Goal: Information Seeking & Learning: Learn about a topic

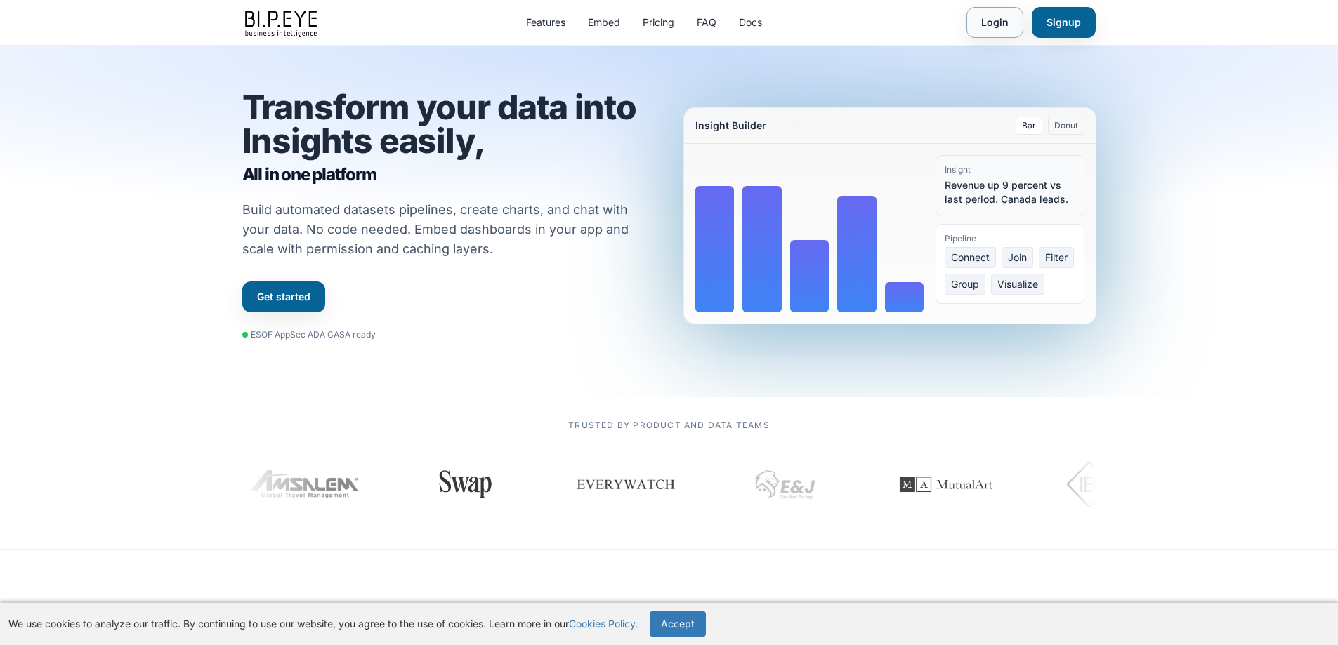
click at [1001, 25] on link "Login" at bounding box center [994, 22] width 57 height 31
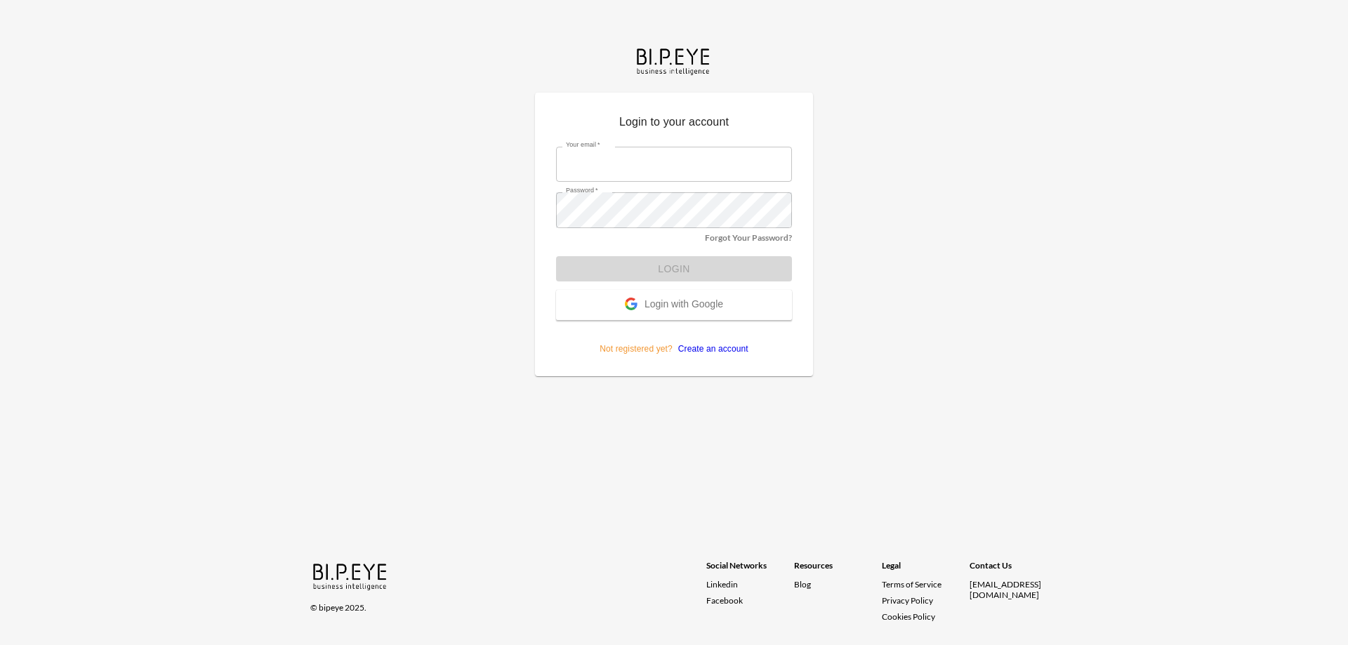
type input "[EMAIL_ADDRESS][DOMAIN_NAME]"
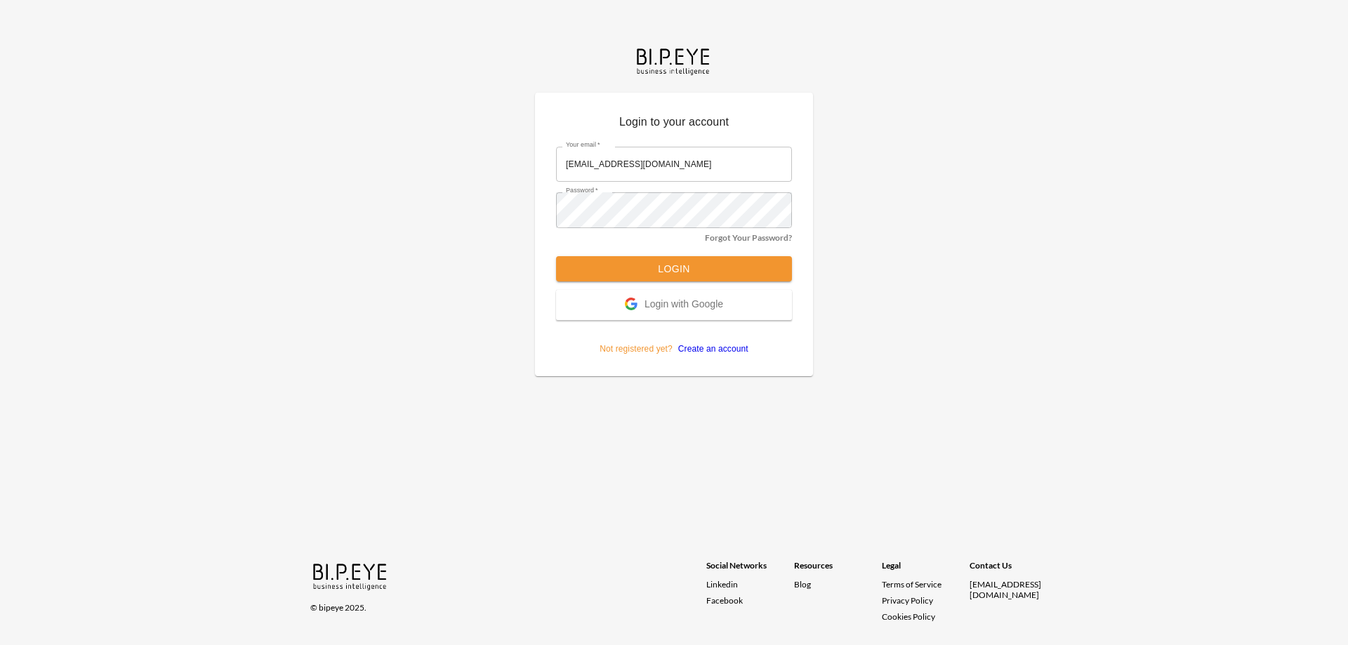
click at [692, 271] on form "Your email   * [EMAIL_ADDRESS][DOMAIN_NAME] Your email   * Password   * Passwor…" at bounding box center [674, 245] width 236 height 219
click at [696, 268] on button "Login" at bounding box center [674, 269] width 236 height 26
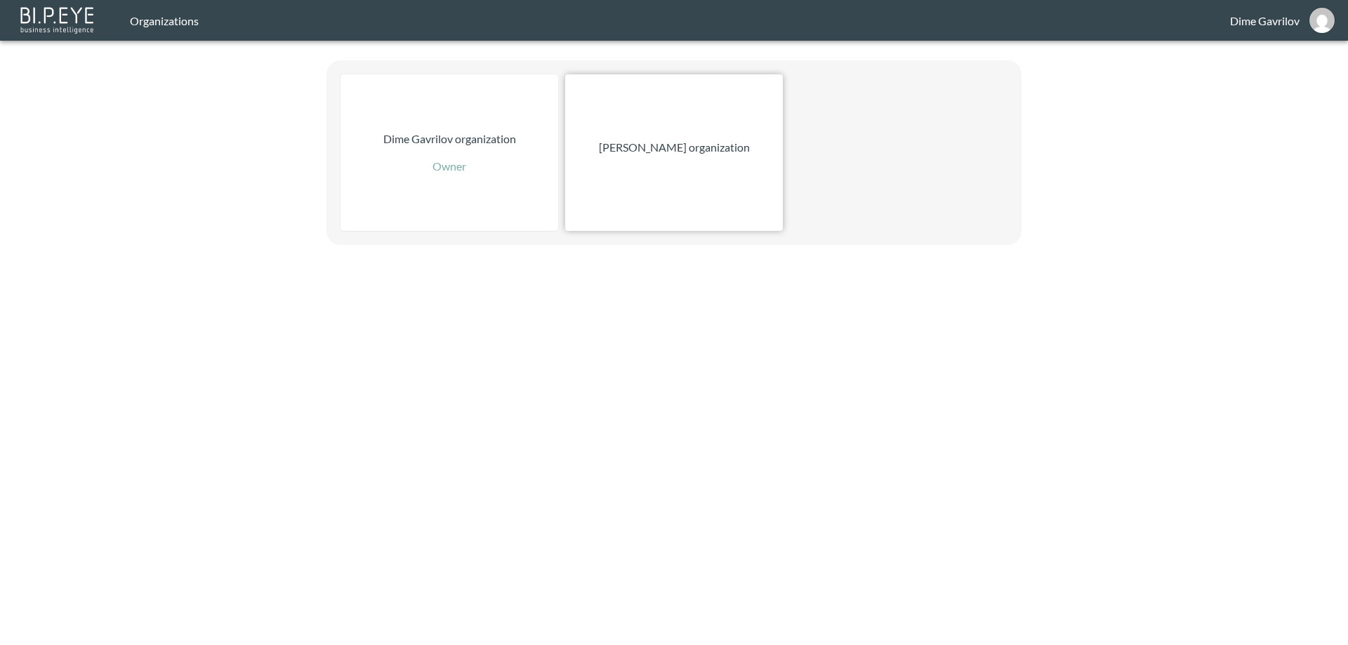
click at [650, 167] on div "Nadia Senft organization" at bounding box center [674, 152] width 218 height 157
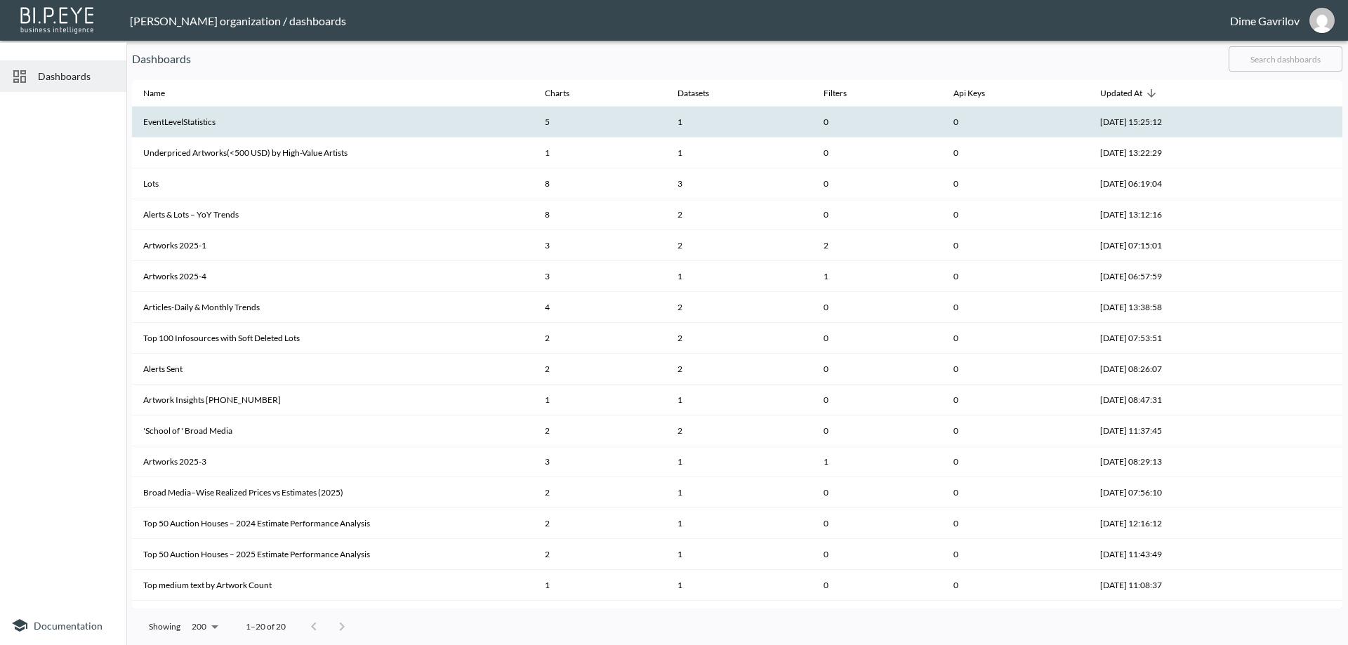
click at [283, 120] on th "EventLevelStatistics" at bounding box center [333, 122] width 402 height 31
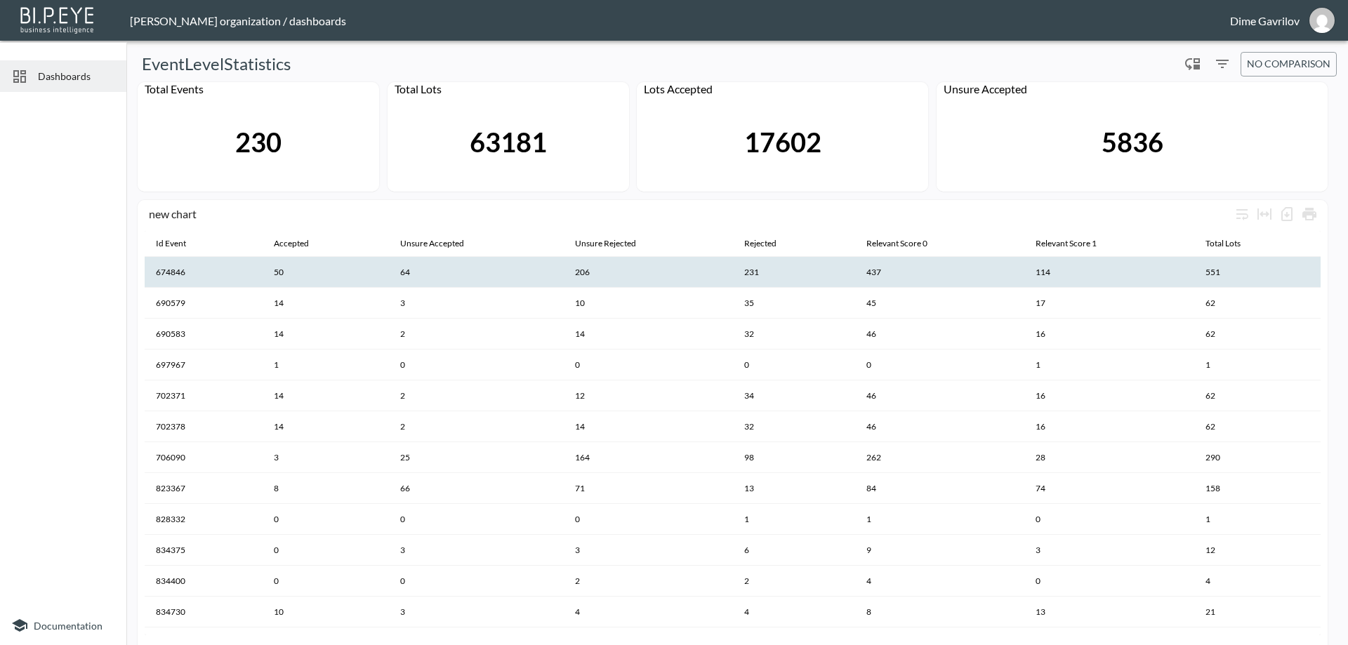
click at [931, 272] on th "437" at bounding box center [940, 272] width 170 height 31
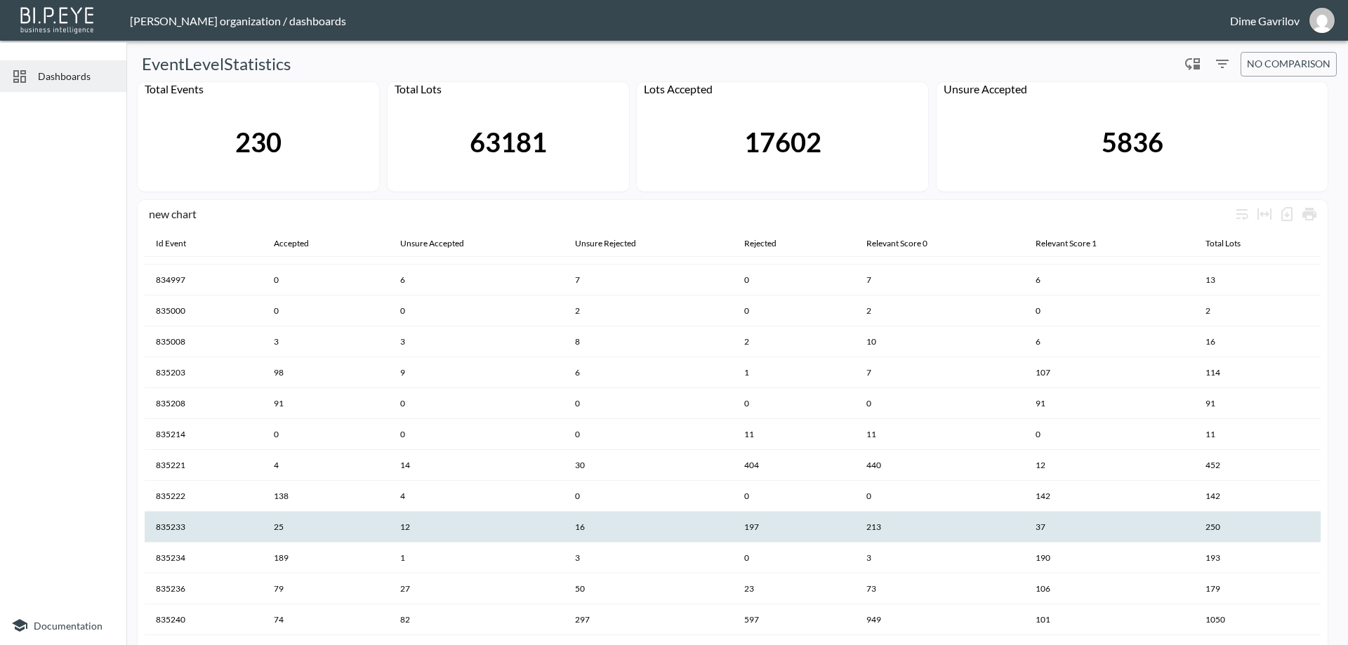
scroll to position [38, 0]
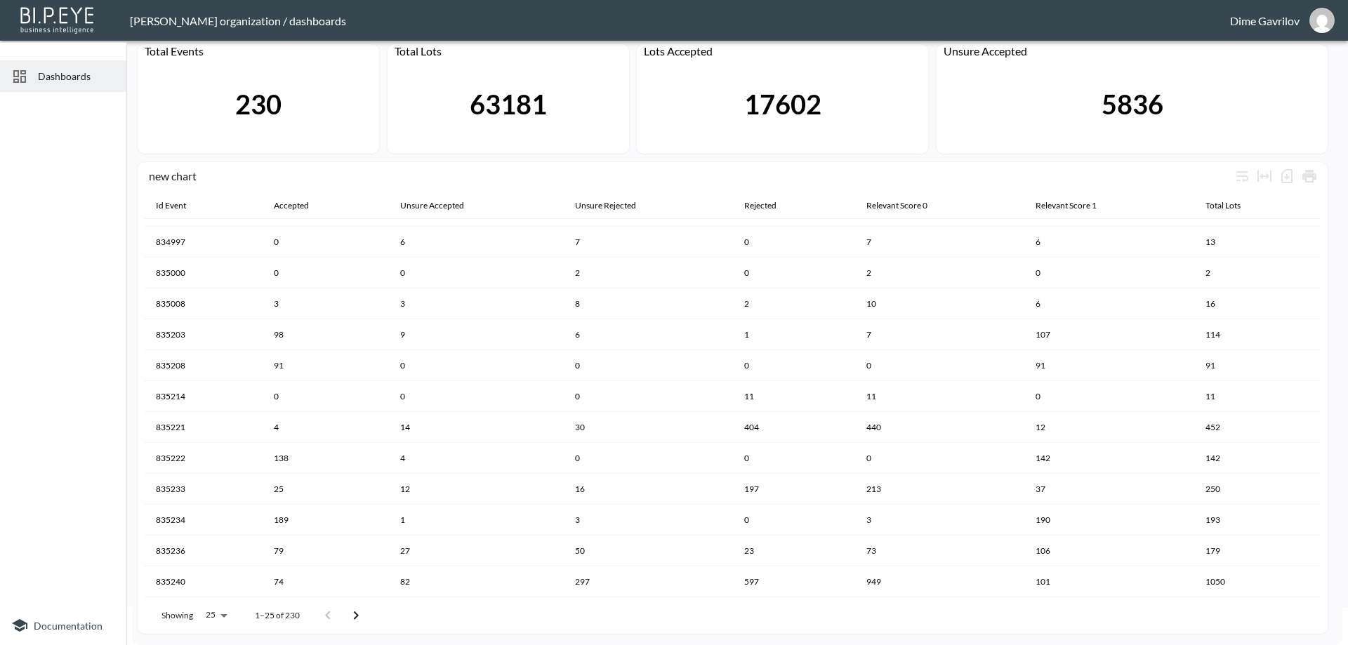
click at [358, 619] on icon "Go to next page" at bounding box center [356, 615] width 17 height 17
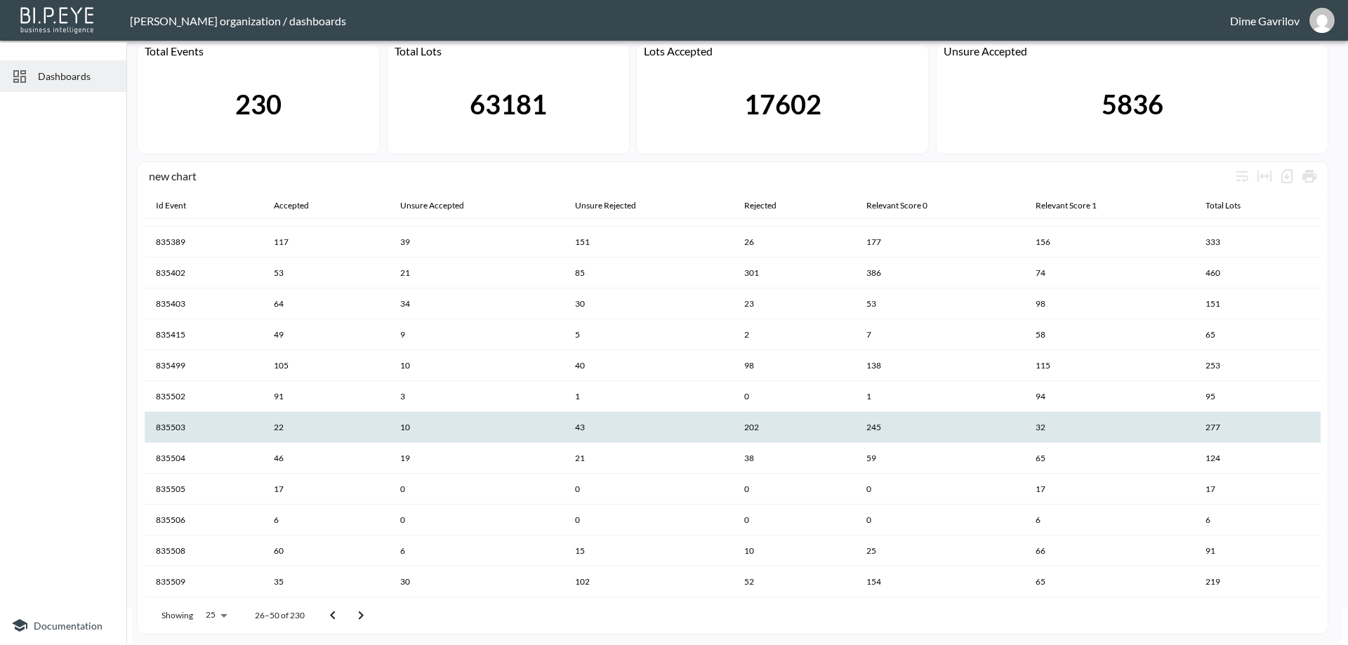
click at [441, 429] on th "10" at bounding box center [476, 427] width 174 height 31
drag, startPoint x: 482, startPoint y: 428, endPoint x: 433, endPoint y: 426, distance: 49.2
click at [451, 426] on th "10" at bounding box center [476, 427] width 174 height 31
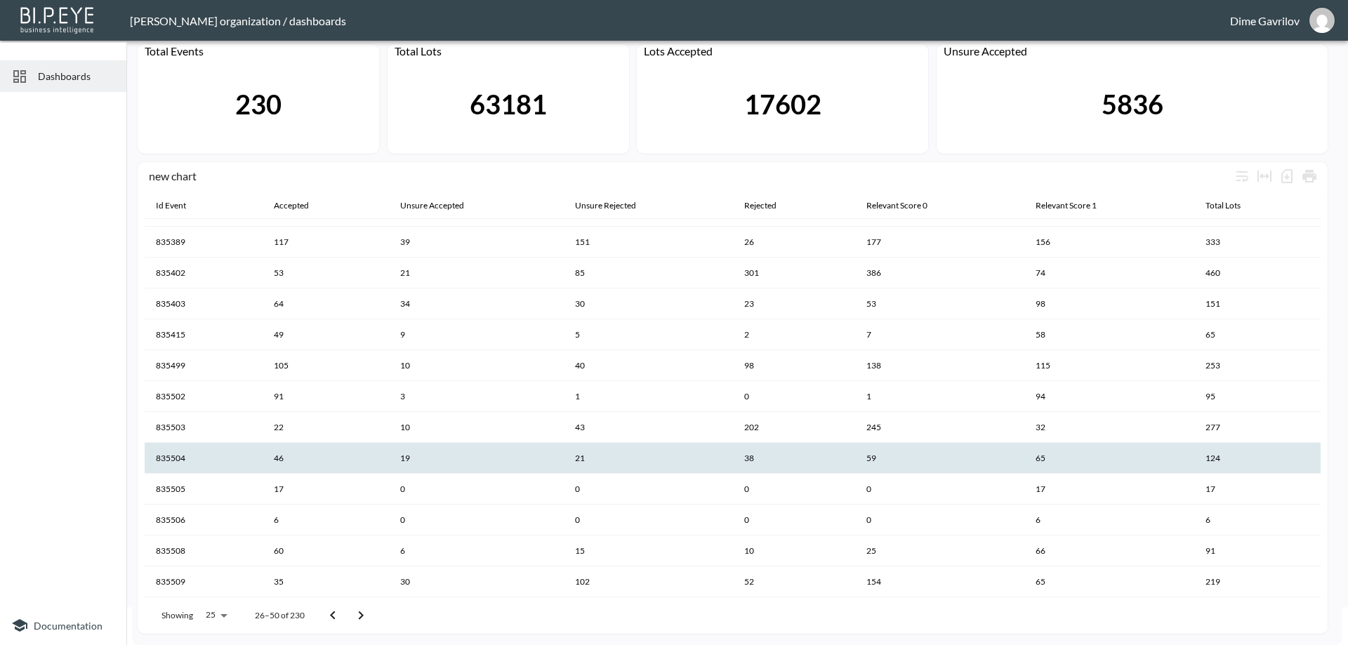
drag, startPoint x: 166, startPoint y: 428, endPoint x: 171, endPoint y: 445, distance: 18.2
click at [171, 445] on th "835504" at bounding box center [204, 458] width 118 height 31
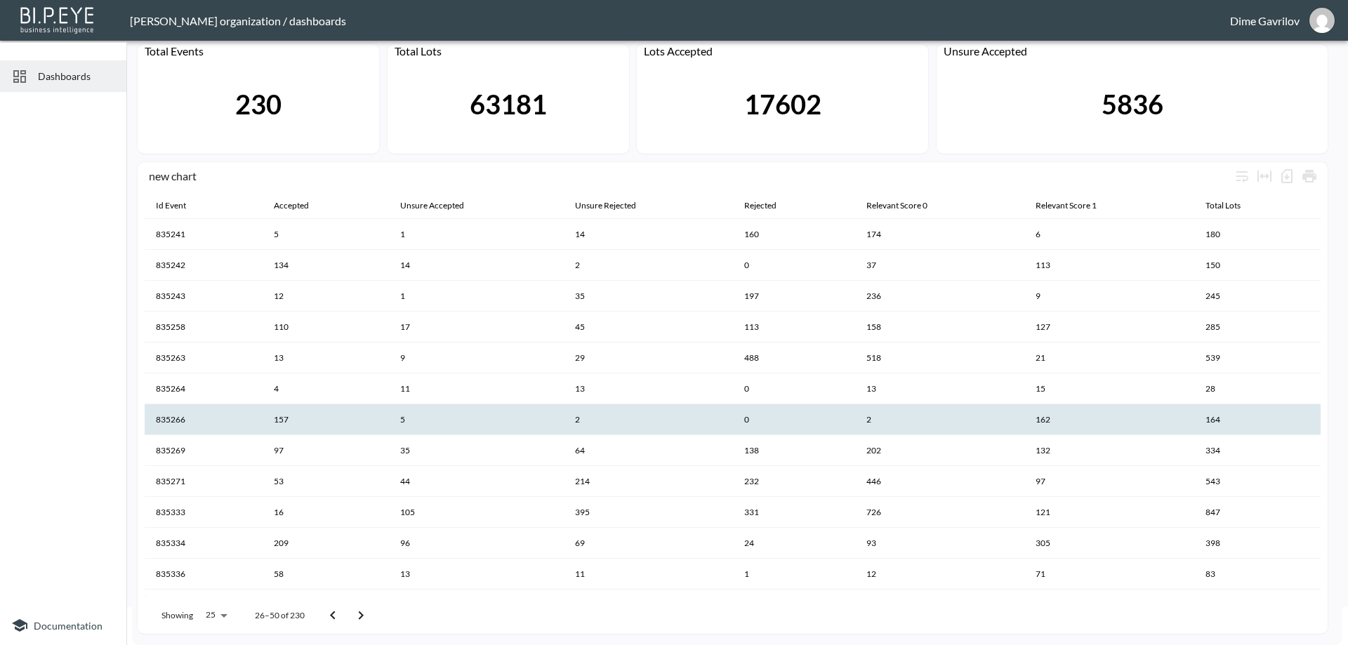
scroll to position [0, 0]
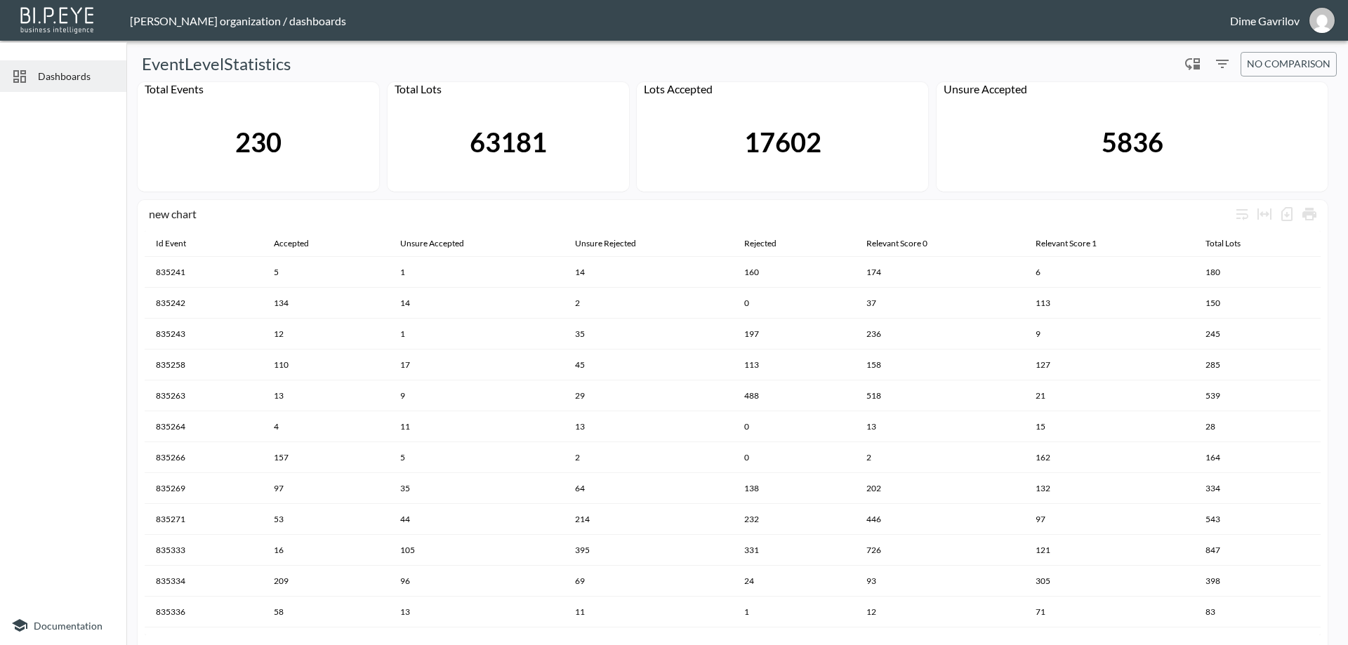
click at [54, 65] on div "Dashboards" at bounding box center [63, 76] width 126 height 32
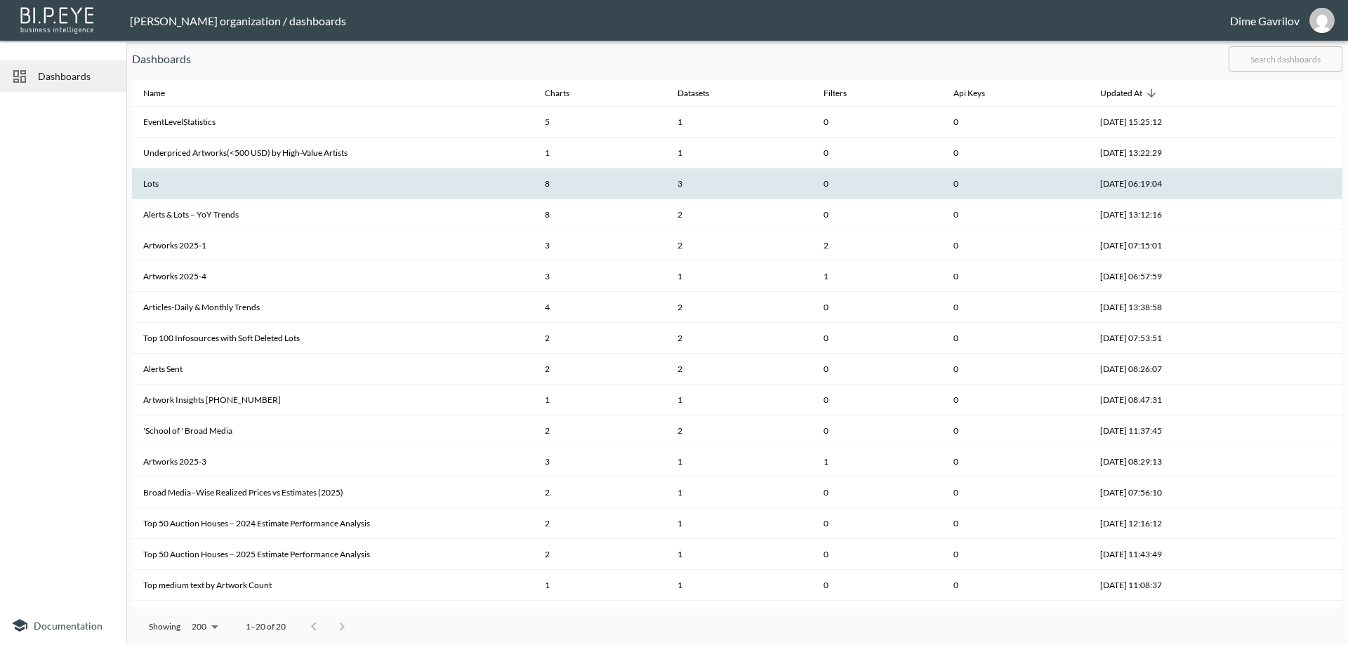
click at [306, 178] on th "Lots" at bounding box center [333, 184] width 402 height 31
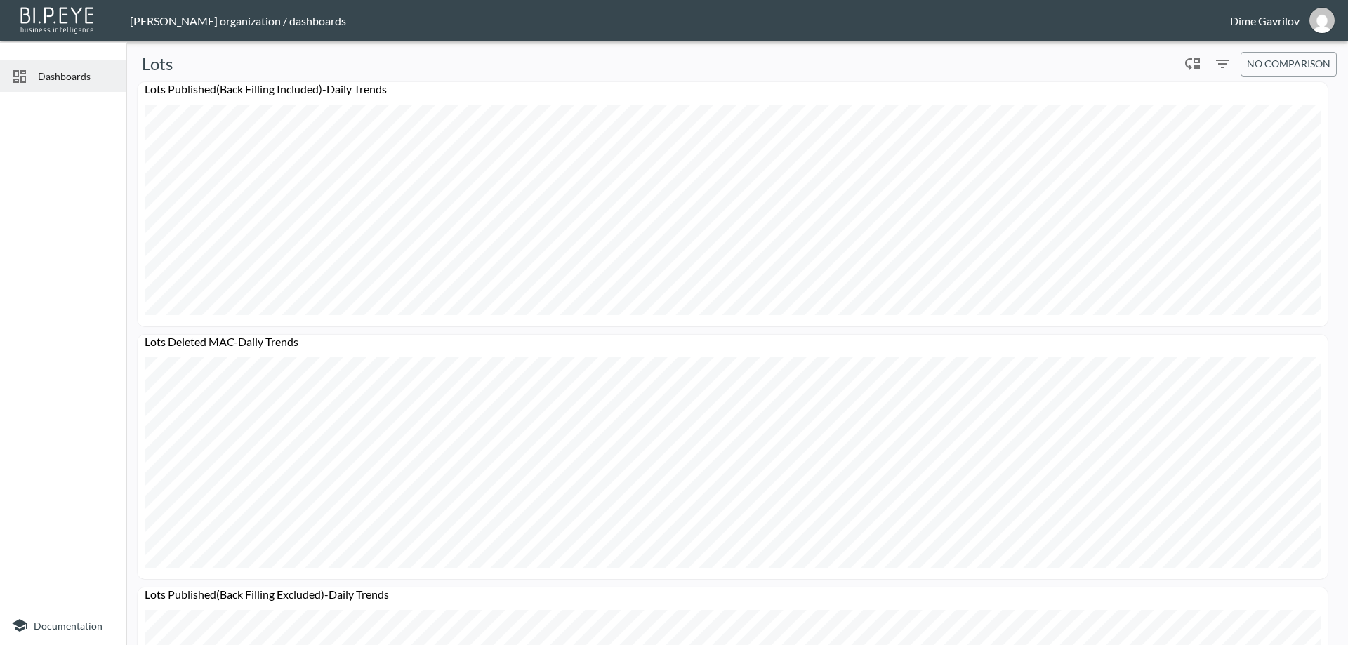
click at [58, 80] on span "Dashboards" at bounding box center [76, 76] width 77 height 15
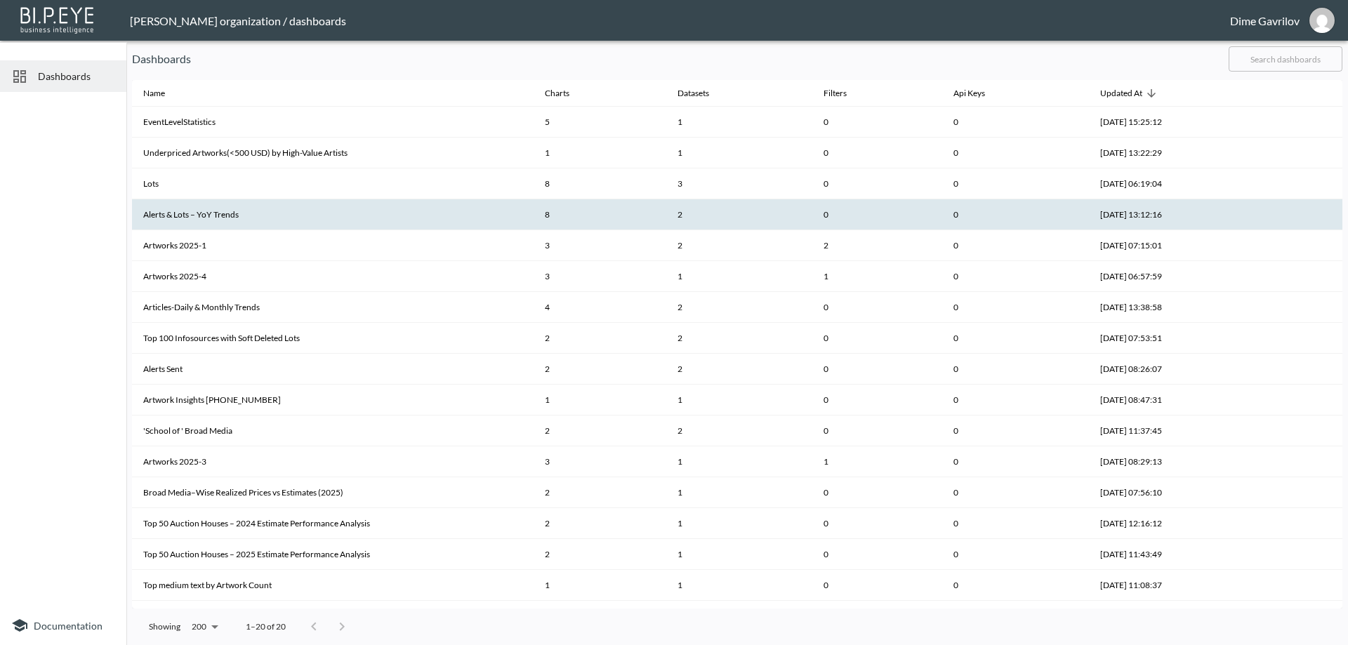
click at [300, 216] on th "Alerts & Lots – YoY Trends" at bounding box center [333, 214] width 402 height 31
